Goal: Task Accomplishment & Management: Use online tool/utility

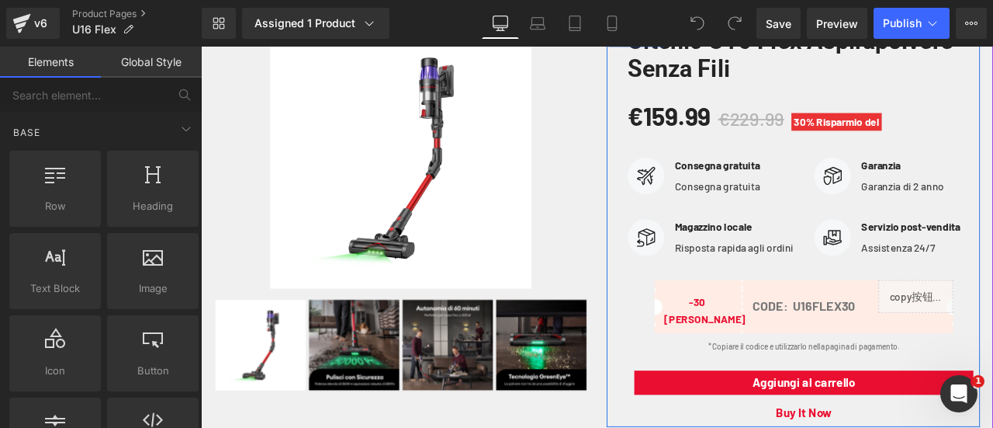
scroll to position [310, 0]
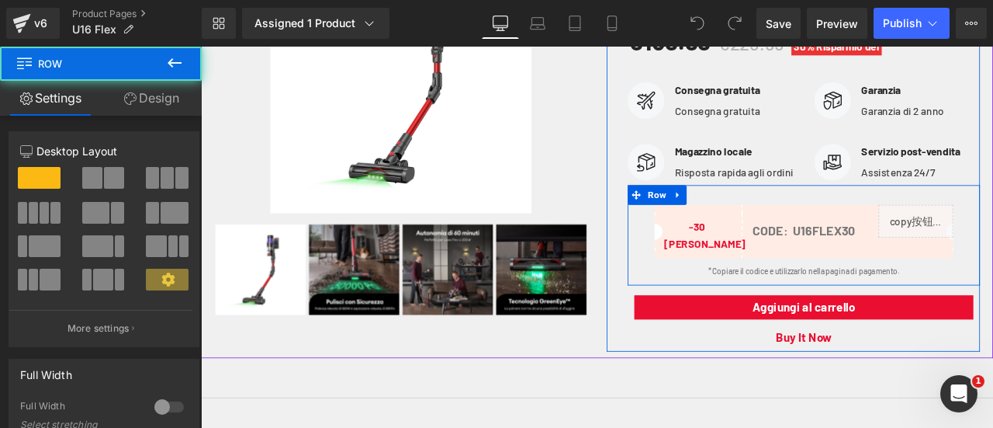
click at [889, 237] on div "-30 ou'yuan Text Block CODE: U16FLEX30 Text Block Liquid Row * Copiare il codic…" at bounding box center [915, 270] width 417 height 119
click at [766, 234] on link at bounding box center [767, 222] width 20 height 23
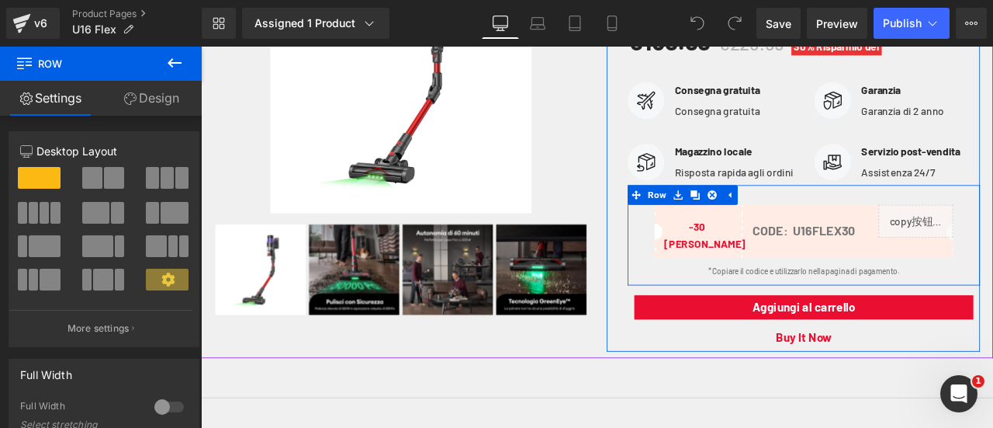
click at [923, 244] on div "-30 ou'yuan Text Block CODE: U16FLEX30 Text Block Liquid Row * Copiare il codic…" at bounding box center [915, 270] width 417 height 119
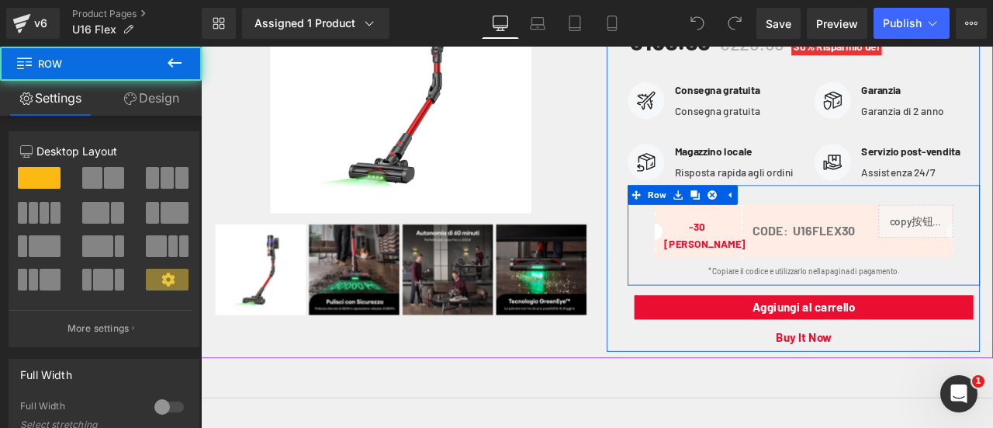
click at [916, 241] on div "-30 ou'yuan Text Block CODE: U16FLEX30 Text Block Liquid Row * Copiare il codic…" at bounding box center [915, 270] width 417 height 119
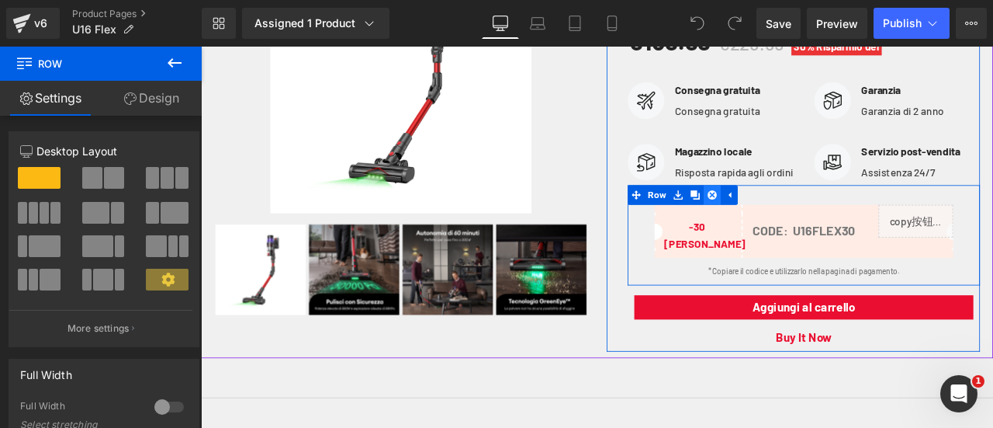
click at [802, 228] on icon at bounding box center [807, 222] width 11 height 11
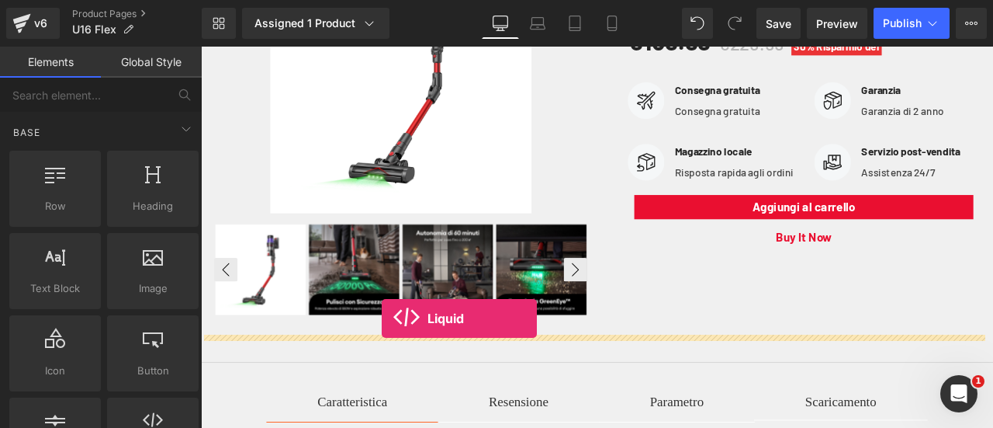
scroll to position [341, 0]
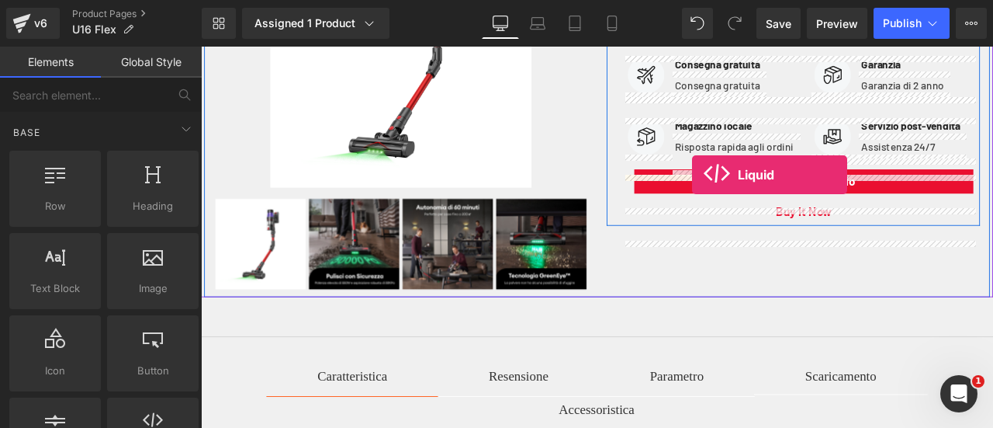
drag, startPoint x: 355, startPoint y: 456, endPoint x: 783, endPoint y: 198, distance: 499.9
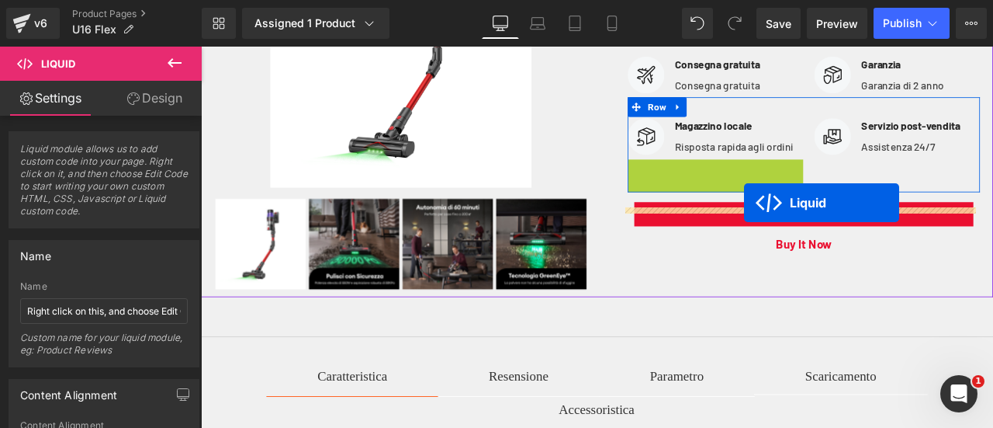
drag, startPoint x: 771, startPoint y: 217, endPoint x: 844, endPoint y: 231, distance: 74.3
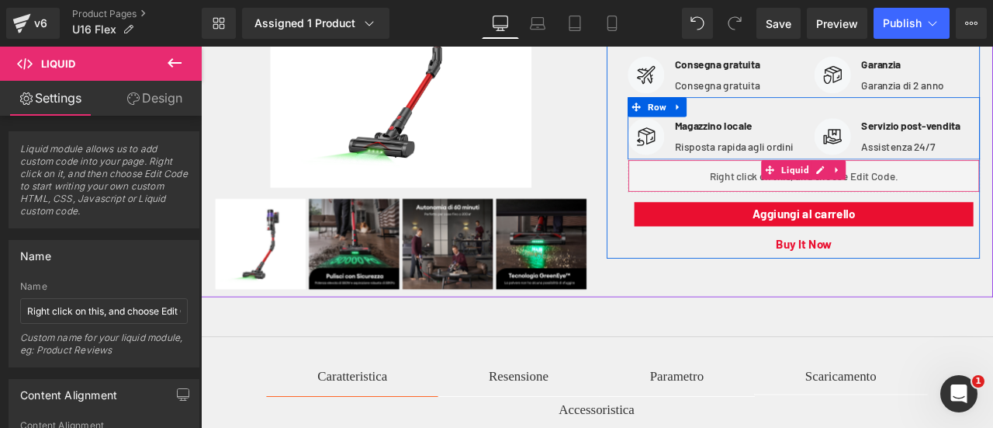
click at [930, 219] on div "Liquid" at bounding box center [915, 199] width 417 height 39
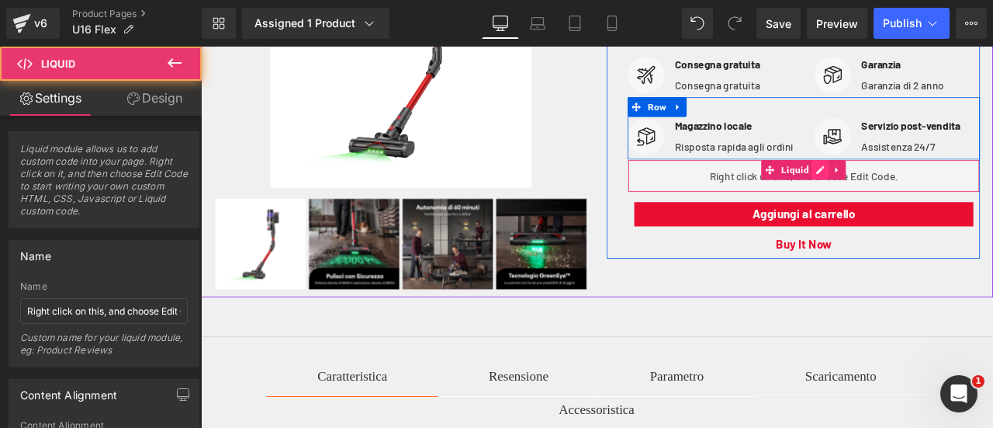
click at [929, 213] on div "Liquid" at bounding box center [915, 199] width 417 height 39
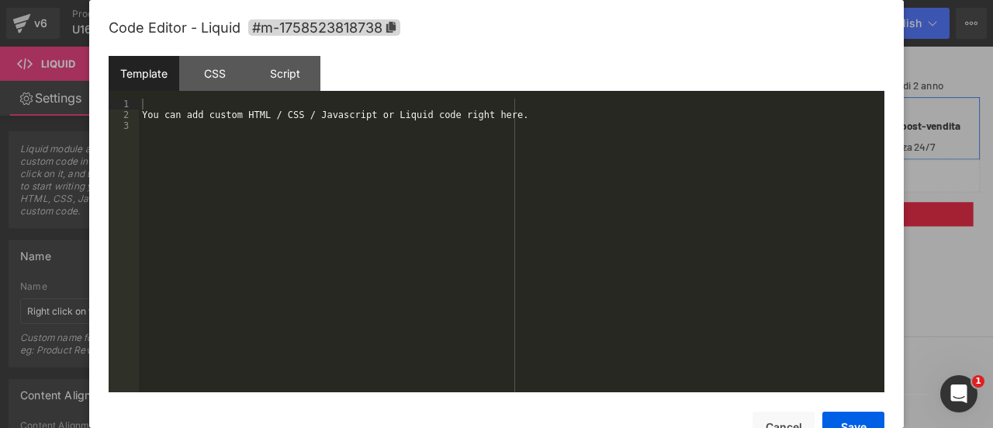
click at [421, 182] on div "You can add custom HTML / CSS / Javascript or Liquid code right here." at bounding box center [512, 256] width 746 height 315
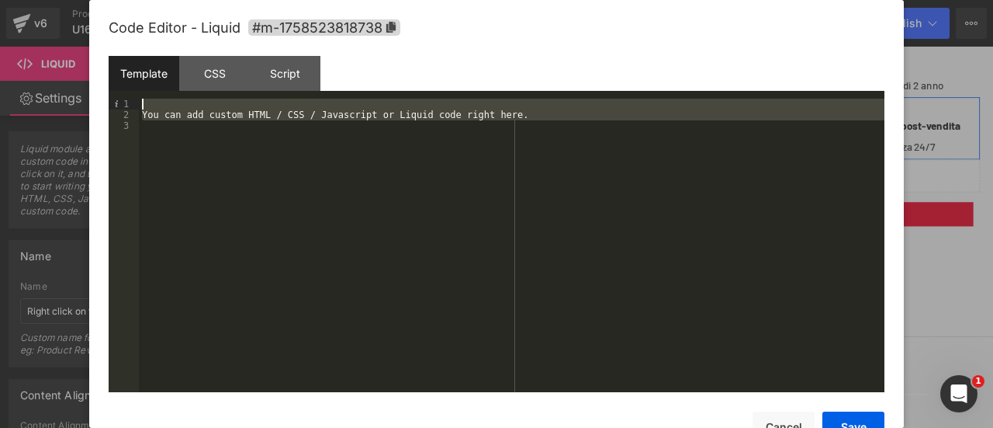
drag, startPoint x: 309, startPoint y: 159, endPoint x: 102, endPoint y: 105, distance: 213.4
click at [102, 105] on div "Code Editor - Liquid #m-1758523818738 Template CSS Script Data 1 2 3 You can ad…" at bounding box center [496, 214] width 815 height 428
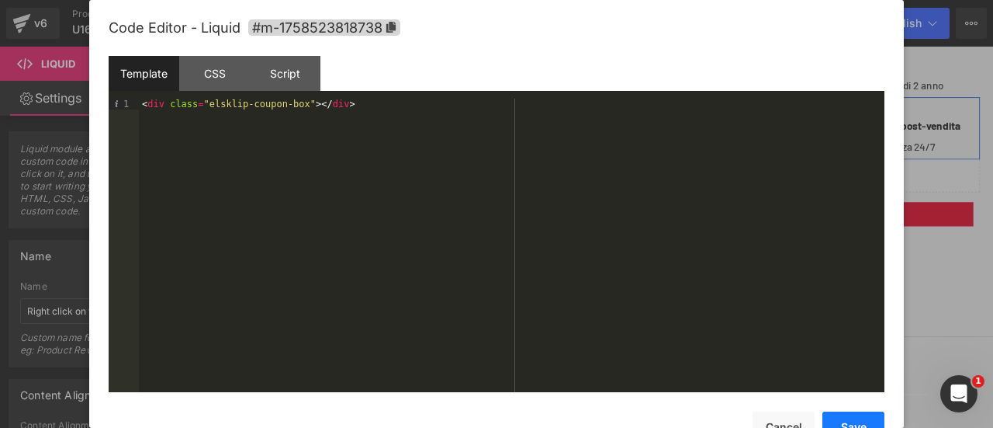
click at [847, 416] on button "Save" at bounding box center [854, 426] width 62 height 31
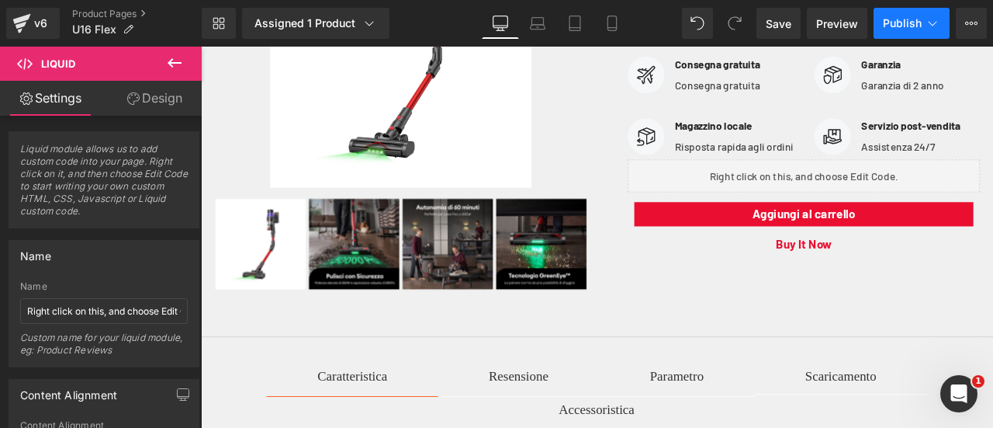
click at [899, 21] on span "Publish" at bounding box center [902, 23] width 39 height 12
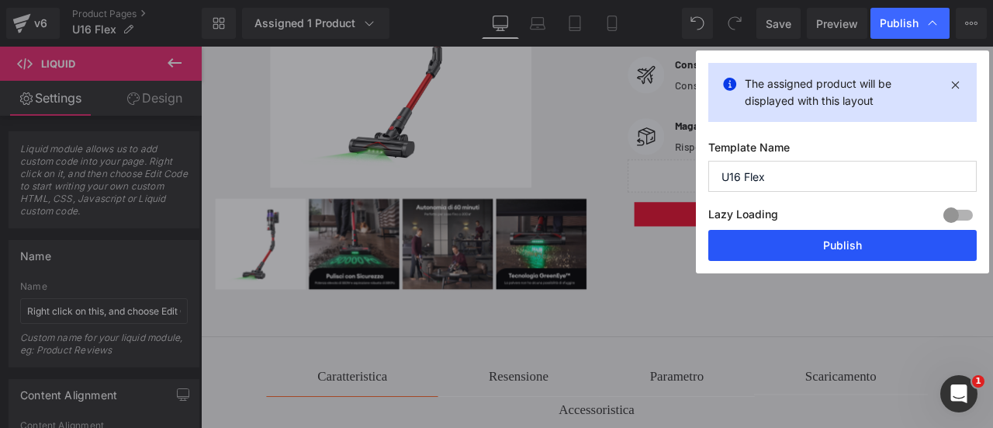
click at [881, 233] on button "Publish" at bounding box center [843, 245] width 269 height 31
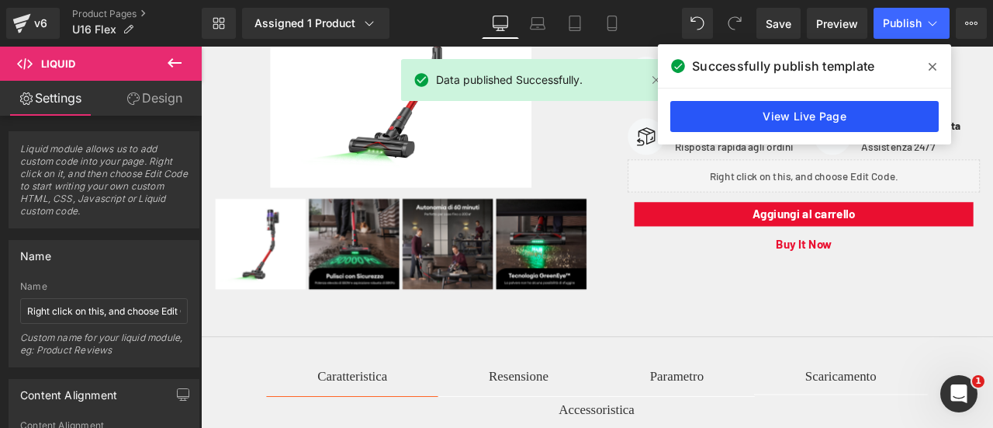
click at [737, 116] on link "View Live Page" at bounding box center [804, 116] width 269 height 31
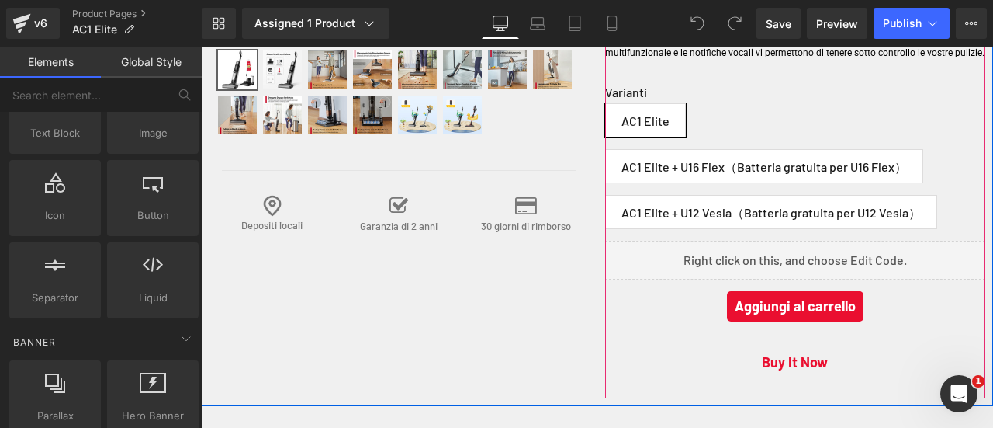
scroll to position [543, 0]
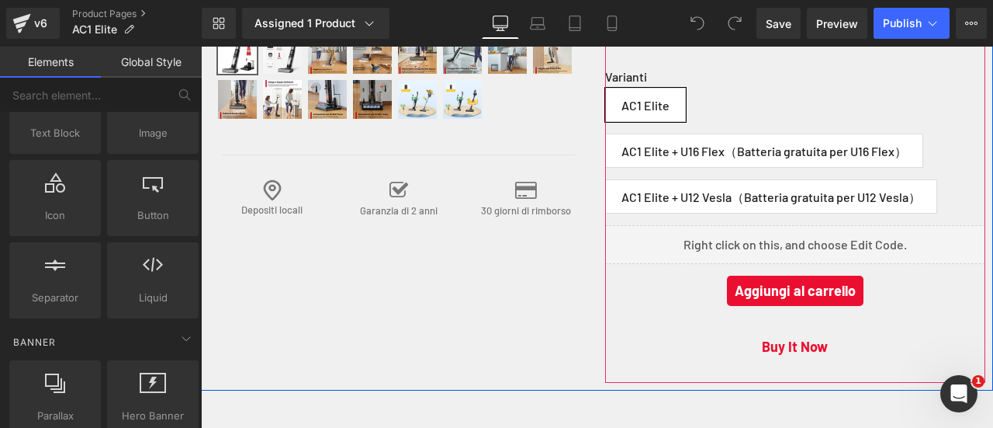
click at [801, 227] on div "Liquid" at bounding box center [795, 244] width 381 height 39
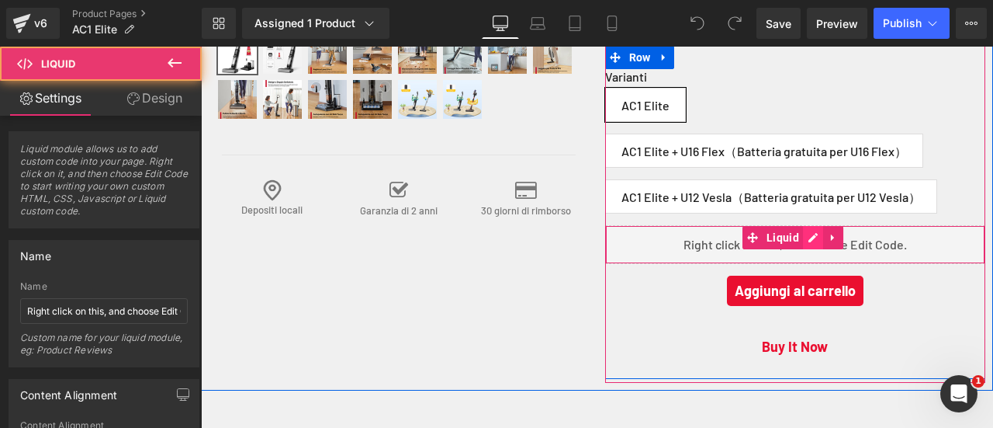
click at [806, 226] on div "Liquid" at bounding box center [795, 244] width 381 height 39
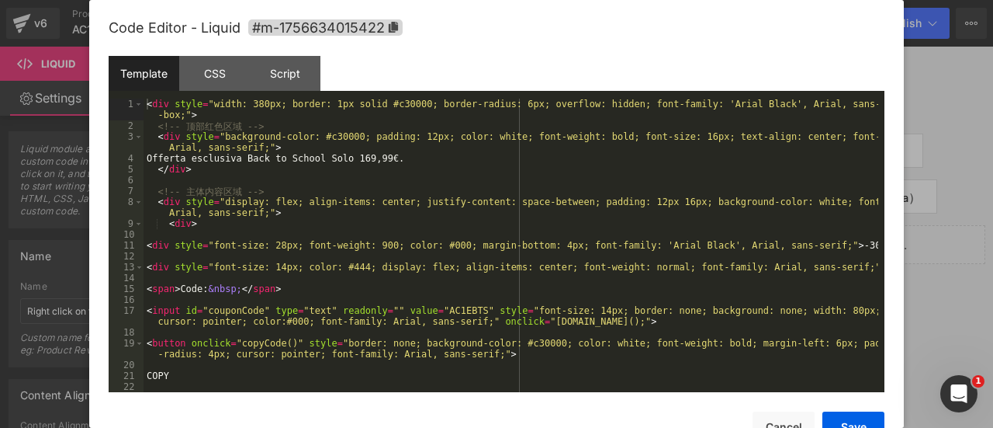
click at [336, 272] on div "< div style = "width: 380px; border: 1px solid #c30000; border-radius: 6px; ove…" at bounding box center [511, 262] width 735 height 326
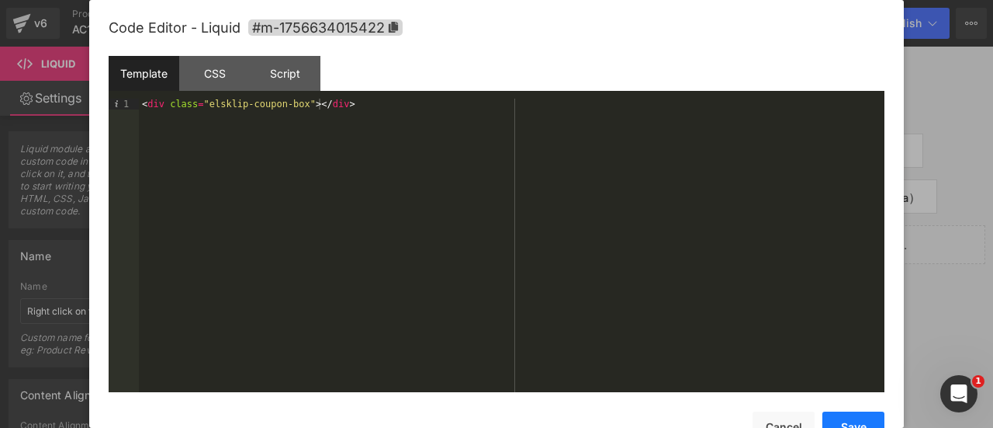
click at [844, 417] on button "Save" at bounding box center [854, 426] width 62 height 31
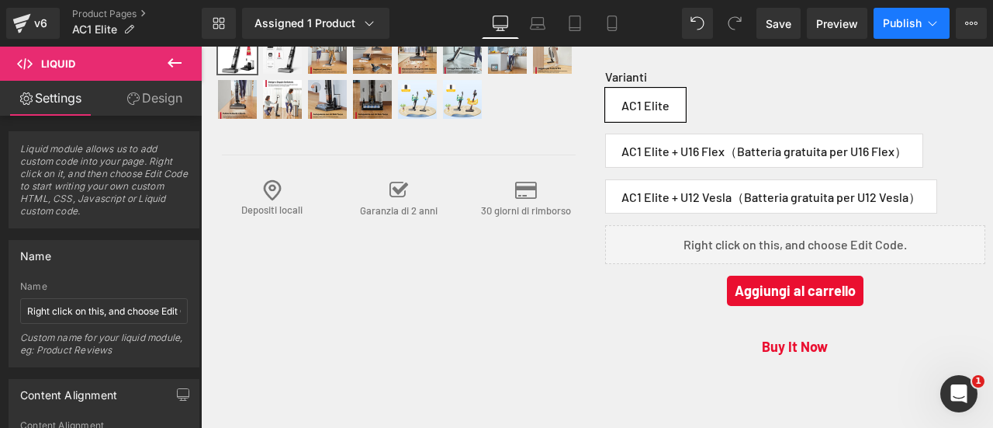
click at [916, 19] on span "Publish" at bounding box center [902, 23] width 39 height 12
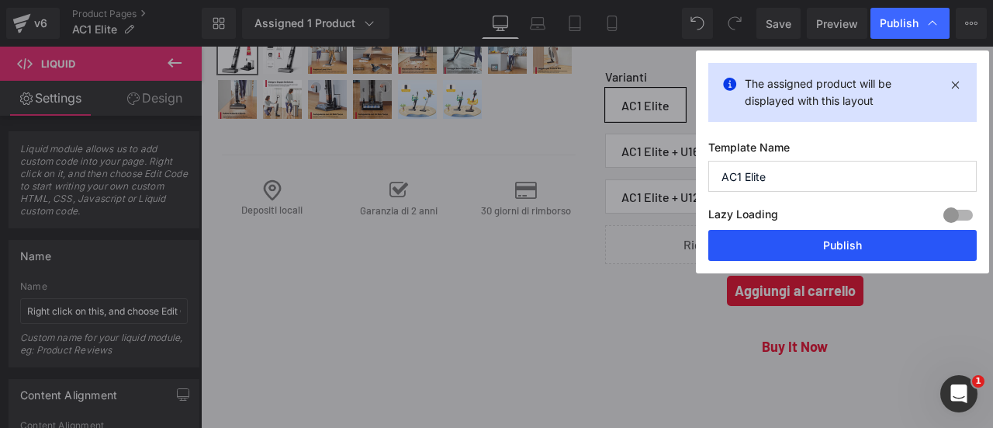
click at [843, 233] on button "Publish" at bounding box center [843, 245] width 269 height 31
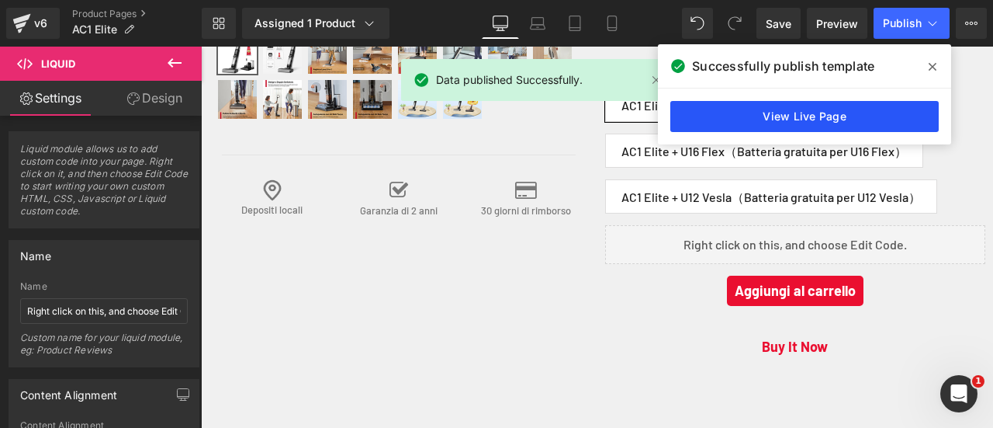
click at [770, 116] on link "View Live Page" at bounding box center [804, 116] width 269 height 31
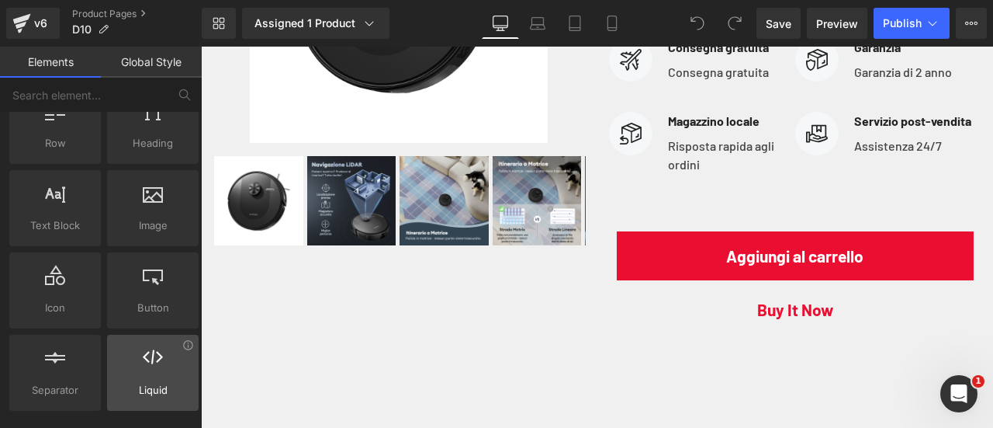
scroll to position [78, 0]
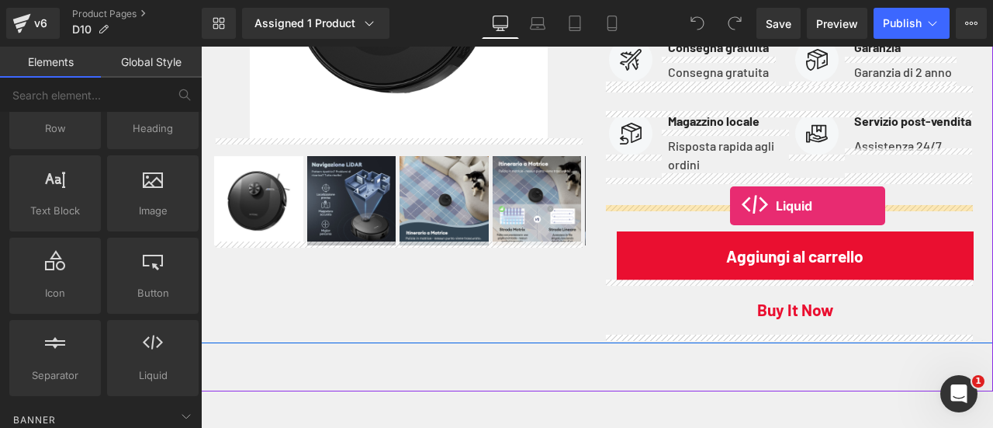
drag, startPoint x: 364, startPoint y: 387, endPoint x: 730, endPoint y: 206, distance: 408.8
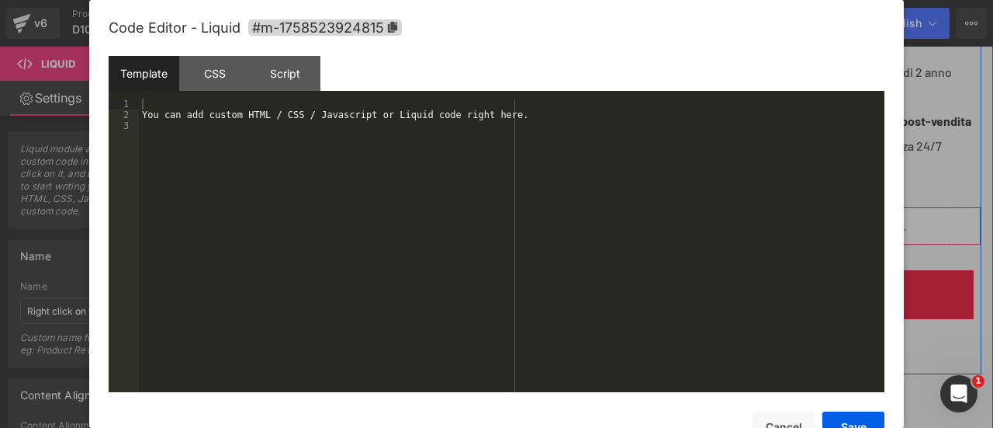
click at [808, 213] on div "Liquid" at bounding box center [795, 225] width 373 height 39
click at [416, 188] on div "You can add custom HTML / CSS / Javascript or Liquid code right here." at bounding box center [512, 256] width 746 height 315
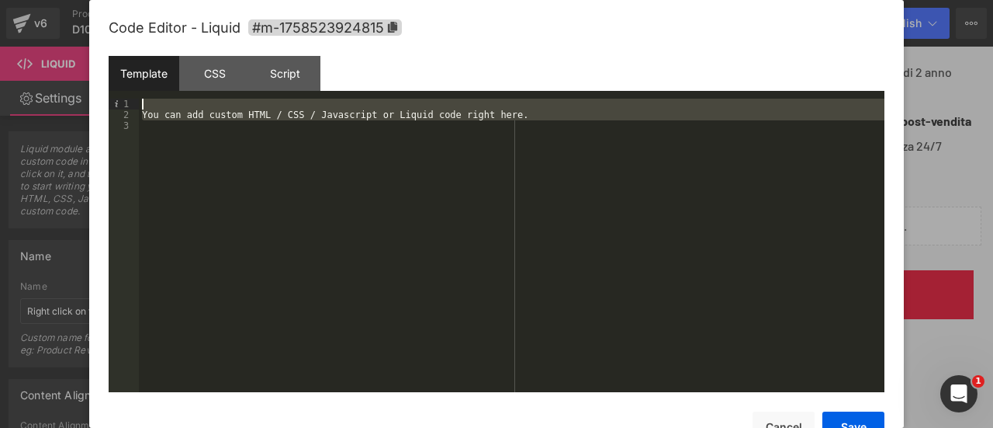
drag, startPoint x: 316, startPoint y: 156, endPoint x: 85, endPoint y: 92, distance: 239.8
click at [85, 92] on body "Liquid You are previewing how the will restyle your page. You can not edit Elem…" at bounding box center [496, 214] width 993 height 428
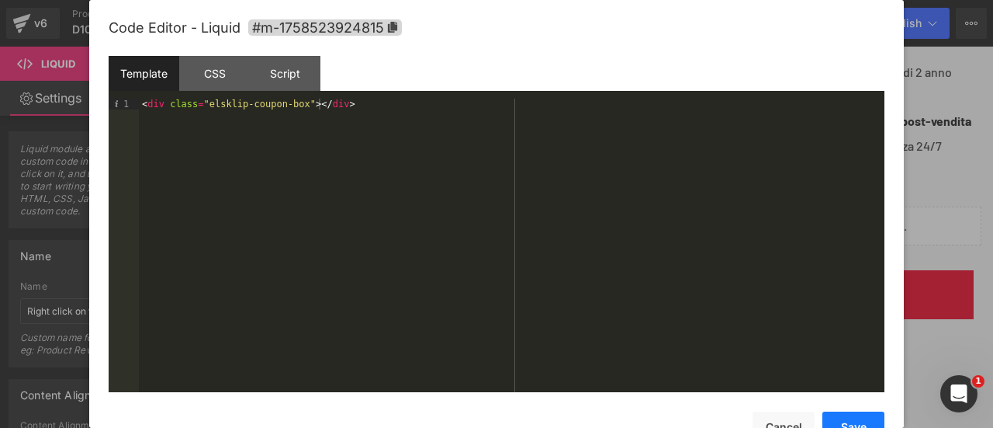
click at [858, 424] on button "Save" at bounding box center [854, 426] width 62 height 31
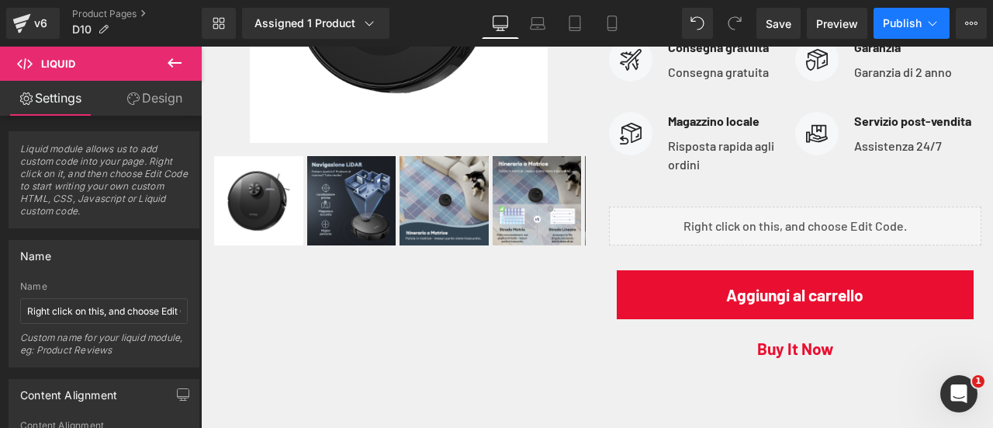
click at [894, 34] on button "Publish" at bounding box center [912, 23] width 76 height 31
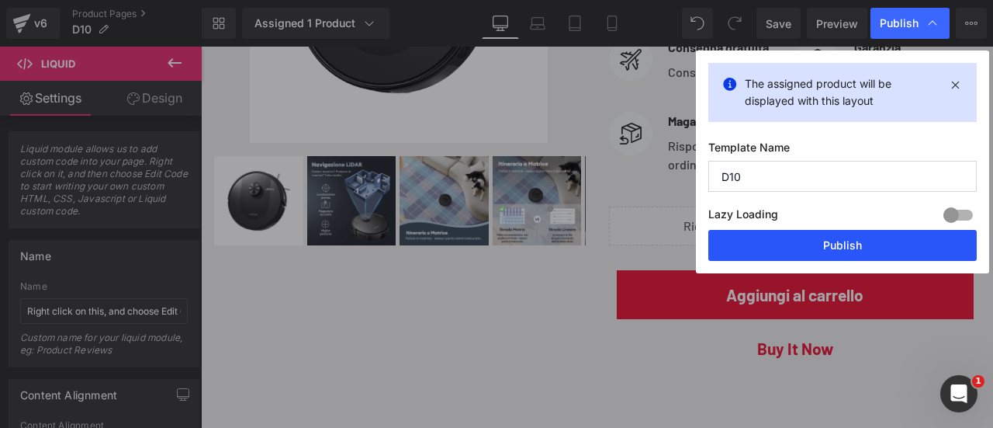
drag, startPoint x: 844, startPoint y: 246, endPoint x: 630, endPoint y: 199, distance: 218.4
click at [844, 246] on button "Publish" at bounding box center [843, 245] width 269 height 31
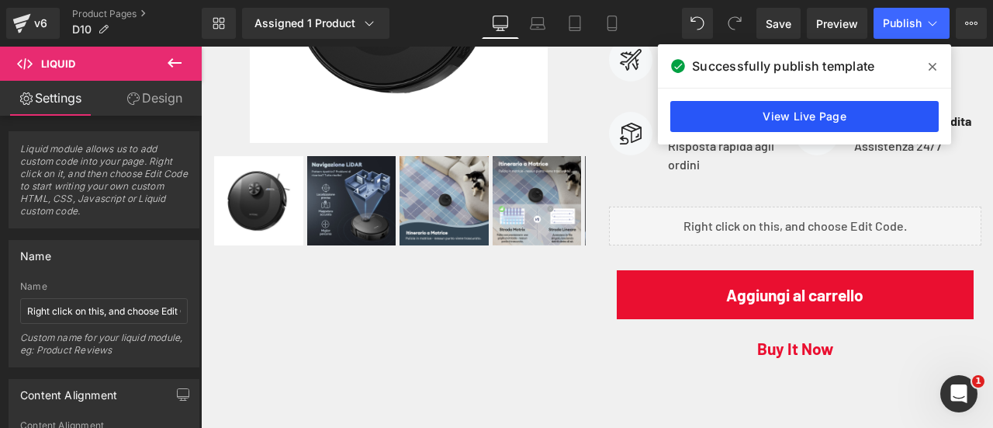
click at [835, 120] on link "View Live Page" at bounding box center [804, 116] width 269 height 31
